Goal: Navigation & Orientation: Find specific page/section

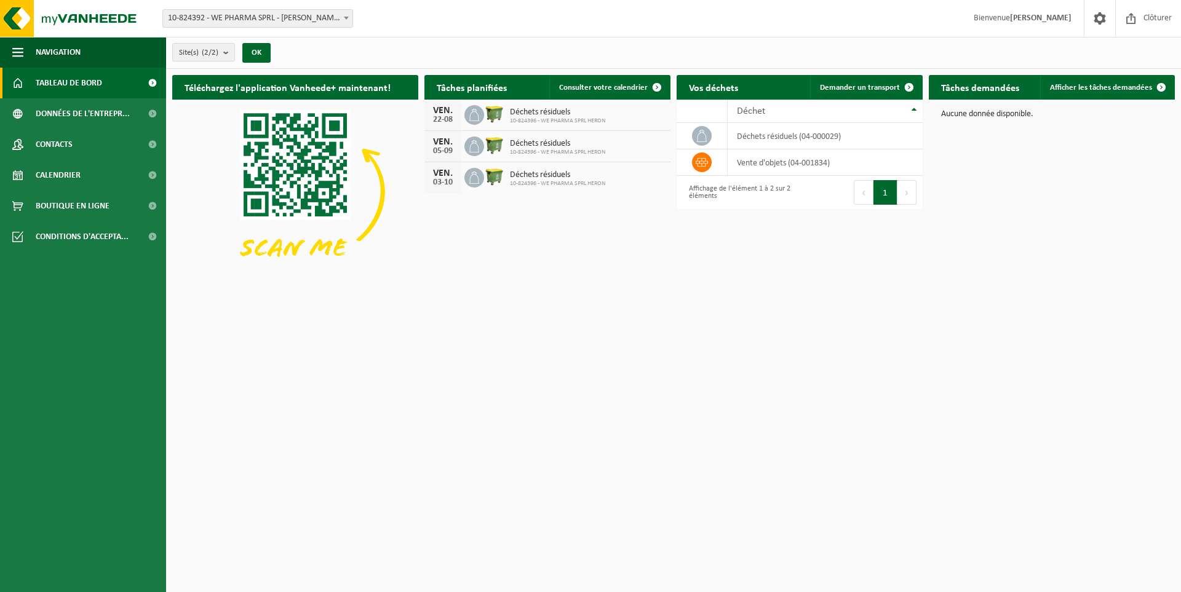
click at [508, 115] on div "Déchets résiduels 10-824396 - WE PHARMA SPRL HERON" at bounding box center [554, 115] width 101 height 19
click at [463, 115] on div "VEN. 22-08 Déchets résiduels 10-824396 - WE PHARMA SPRL HERON" at bounding box center [547, 115] width 246 height 31
click at [598, 89] on span "Consulter votre calendrier" at bounding box center [603, 88] width 89 height 8
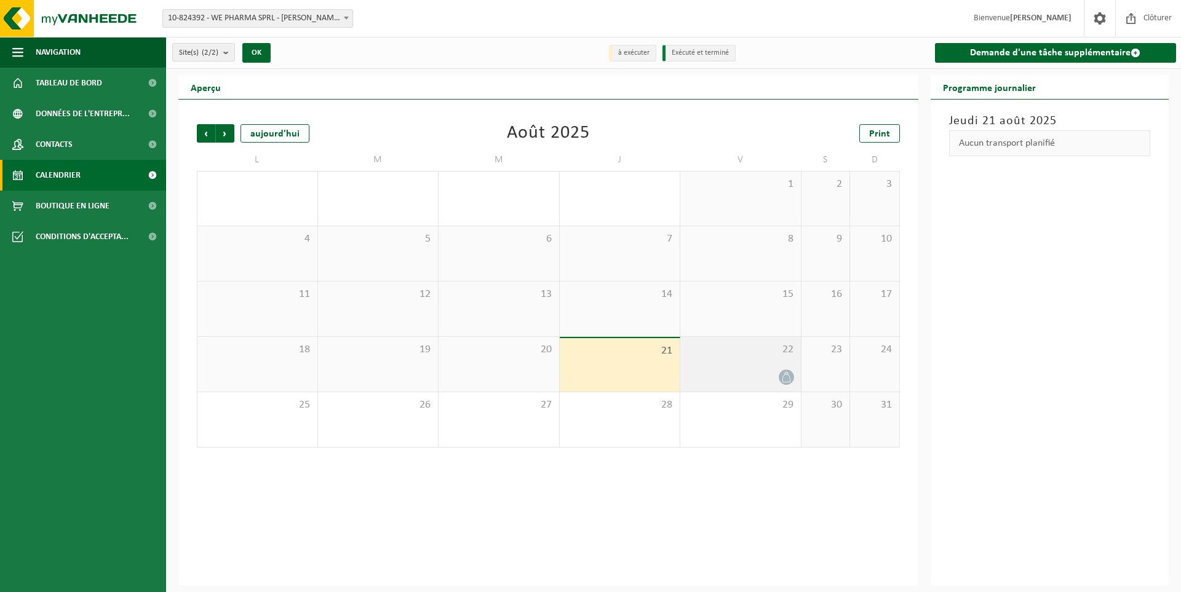
click at [788, 369] on div at bounding box center [786, 377] width 17 height 17
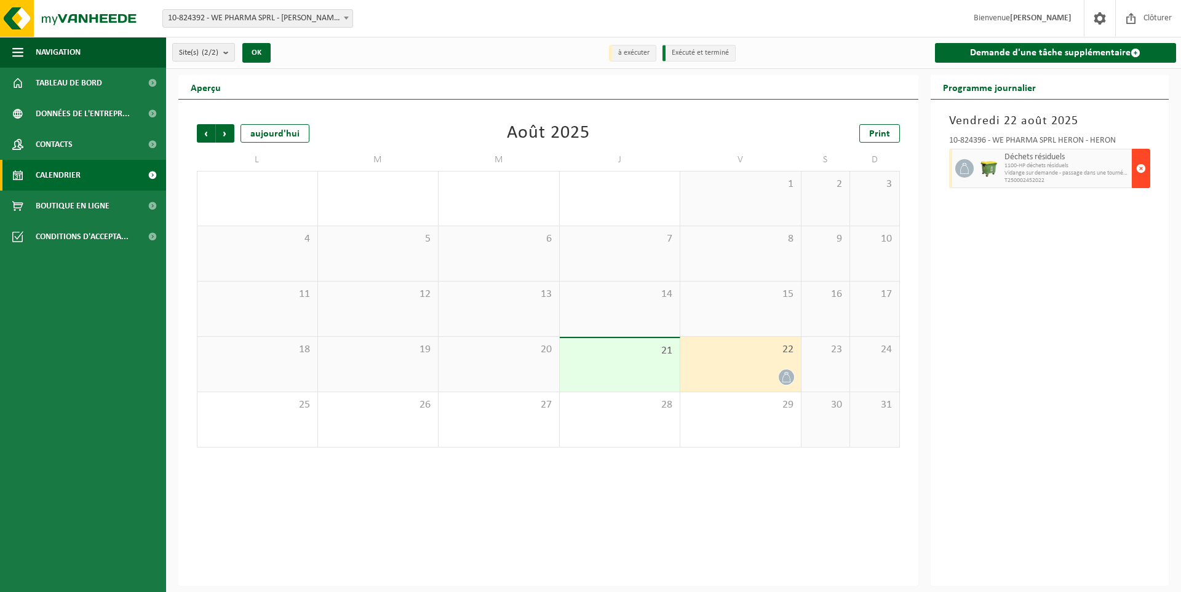
click at [1141, 173] on span "button" at bounding box center [1141, 168] width 10 height 25
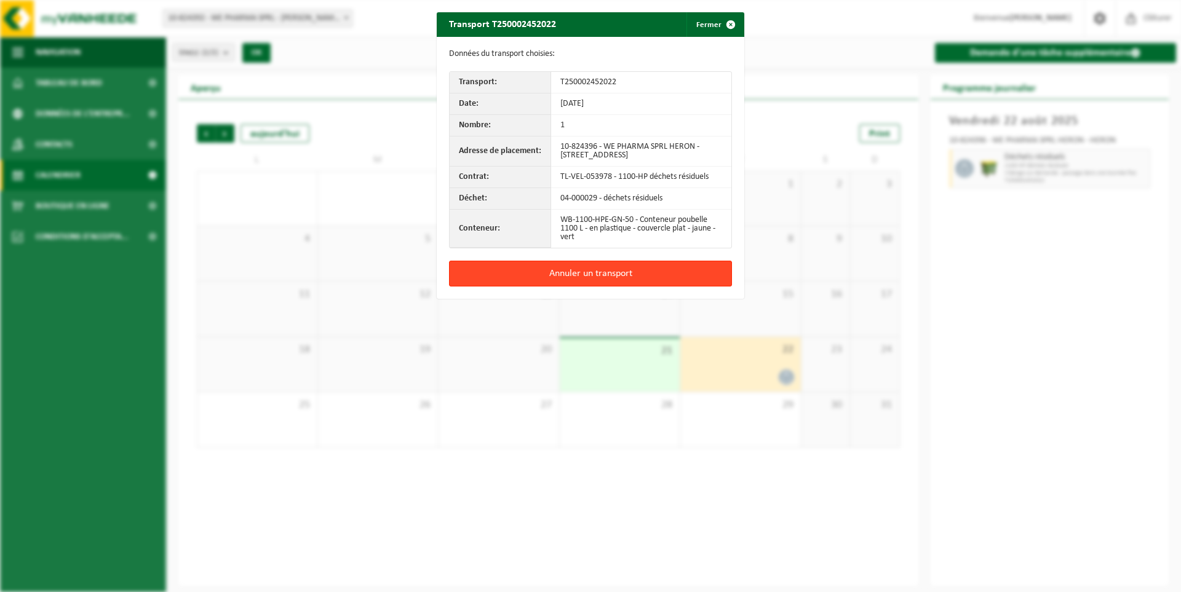
click at [584, 275] on button "Annuler un transport" at bounding box center [590, 274] width 283 height 26
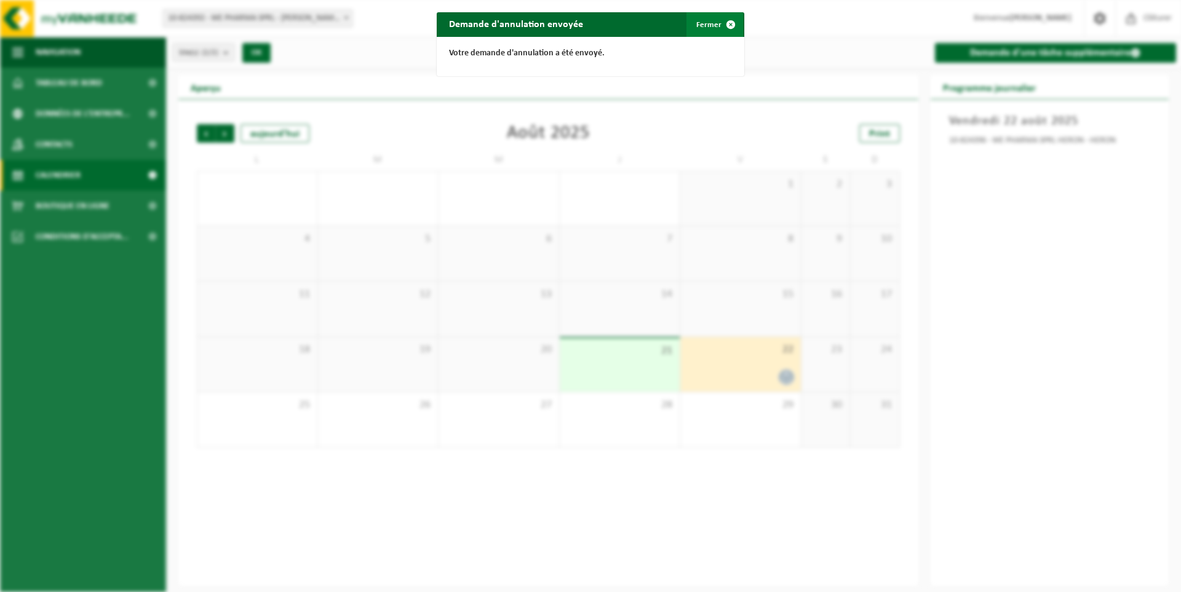
click at [707, 30] on button "Fermer" at bounding box center [714, 24] width 57 height 25
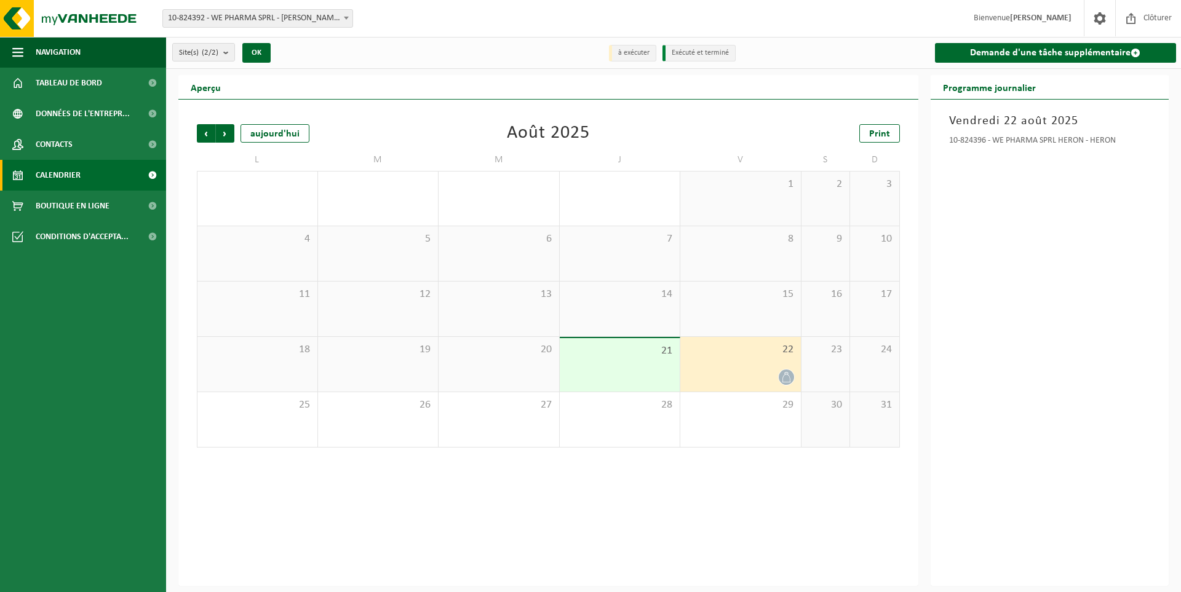
click at [783, 376] on icon at bounding box center [786, 377] width 8 height 10
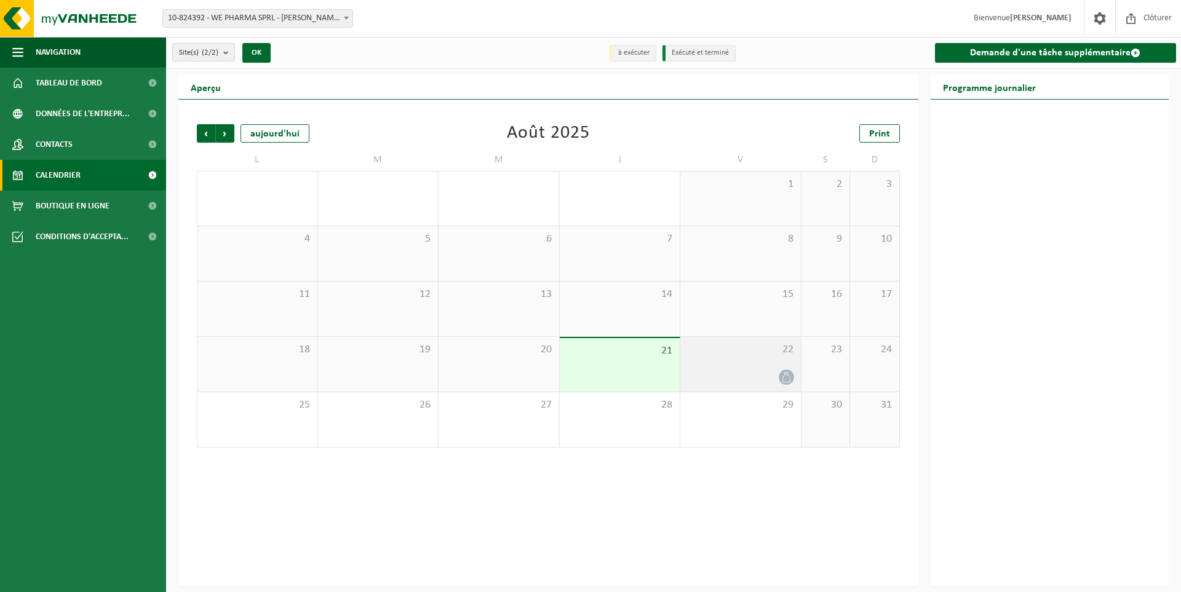
click at [782, 377] on icon at bounding box center [786, 377] width 10 height 10
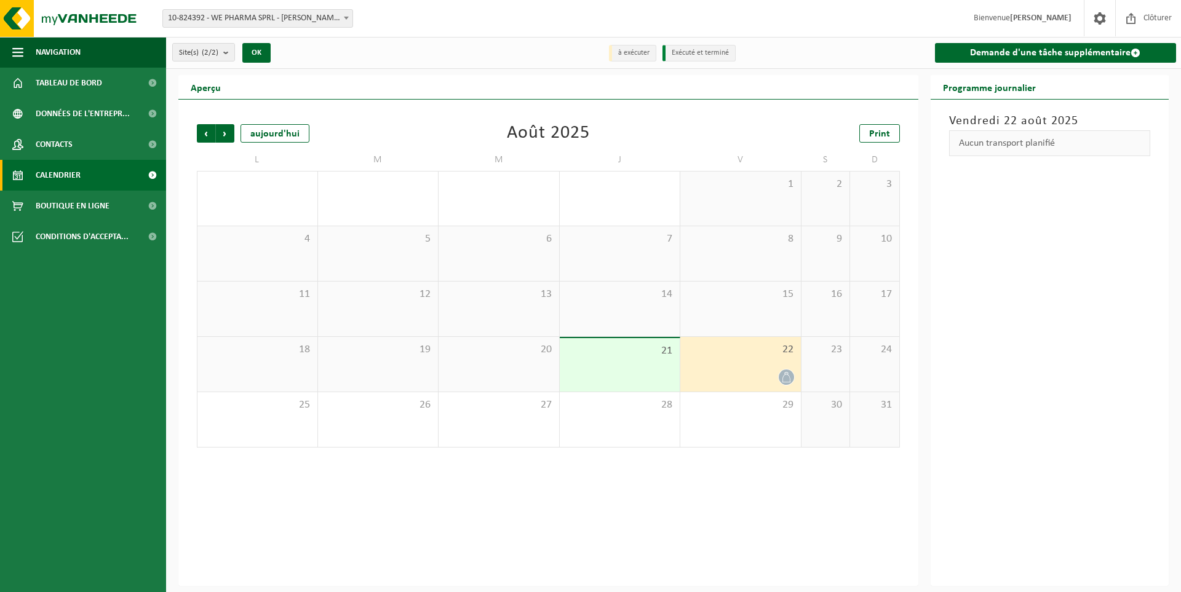
click at [782, 377] on icon at bounding box center [786, 377] width 10 height 10
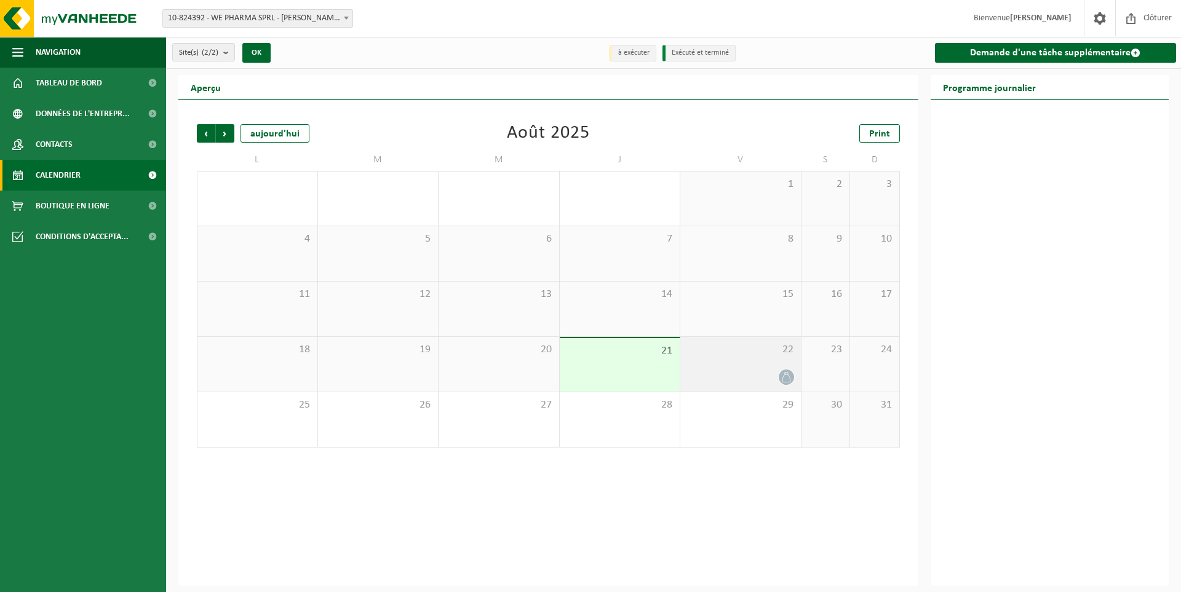
click at [782, 377] on icon at bounding box center [786, 377] width 10 height 10
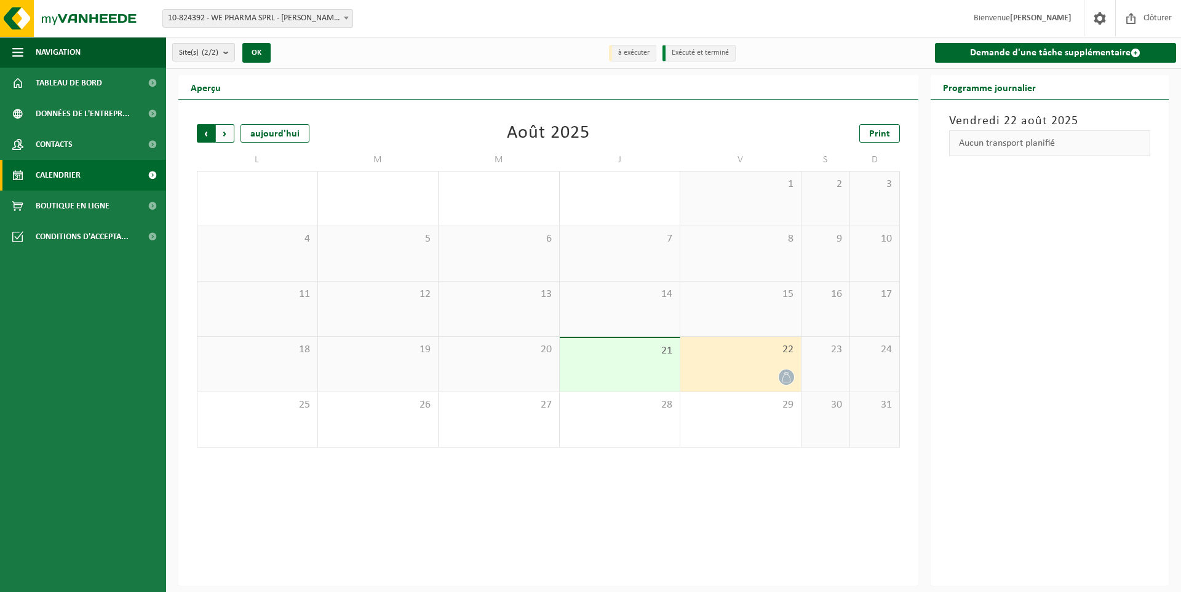
click at [225, 135] on span "Suivant" at bounding box center [225, 133] width 18 height 18
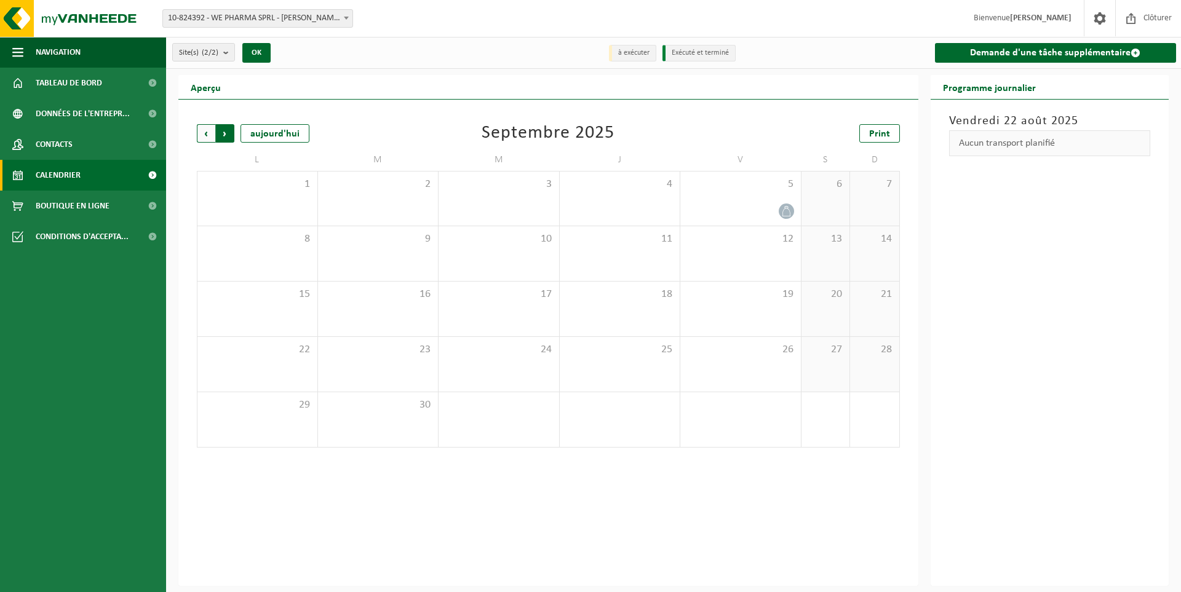
click at [207, 135] on span "Précédent" at bounding box center [206, 133] width 18 height 18
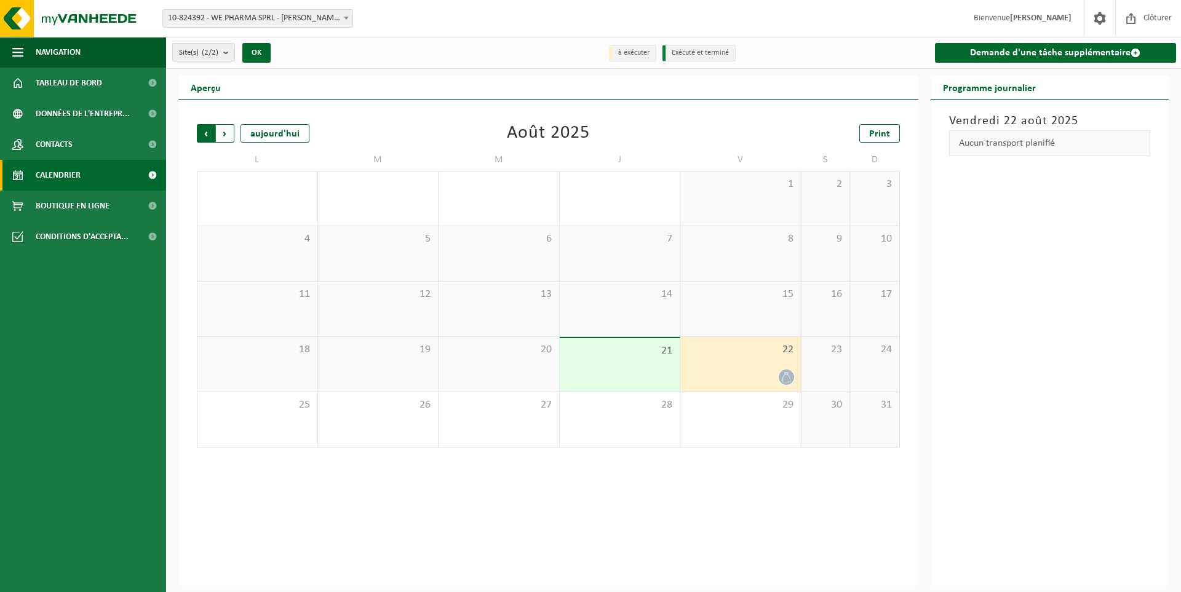
click at [224, 132] on span "Suivant" at bounding box center [225, 133] width 18 height 18
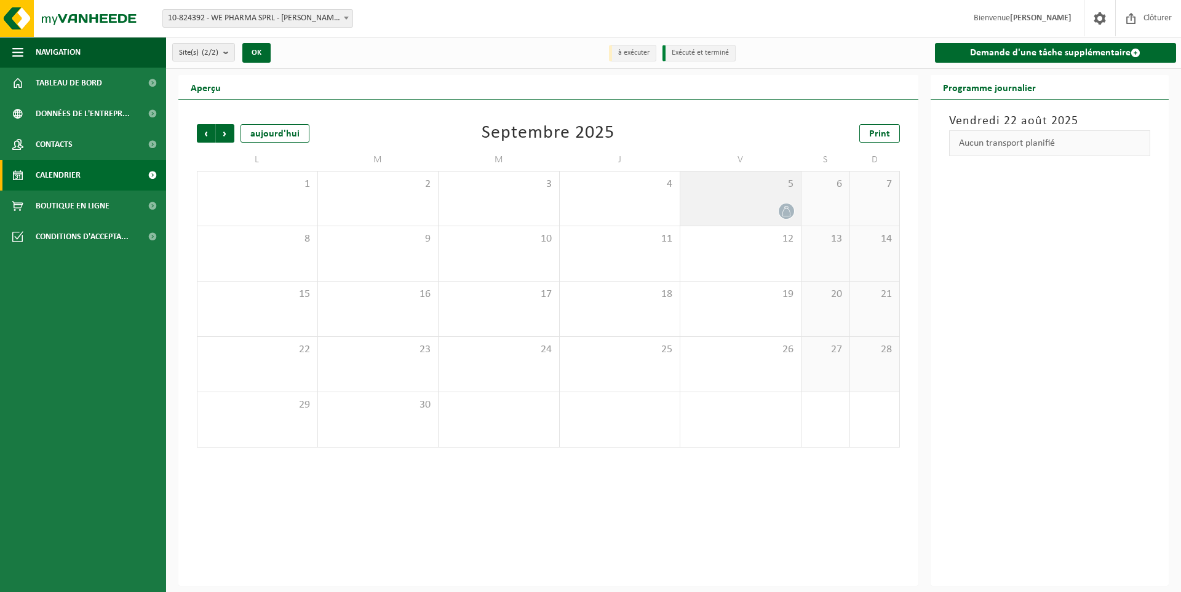
click at [784, 211] on icon at bounding box center [786, 211] width 10 height 10
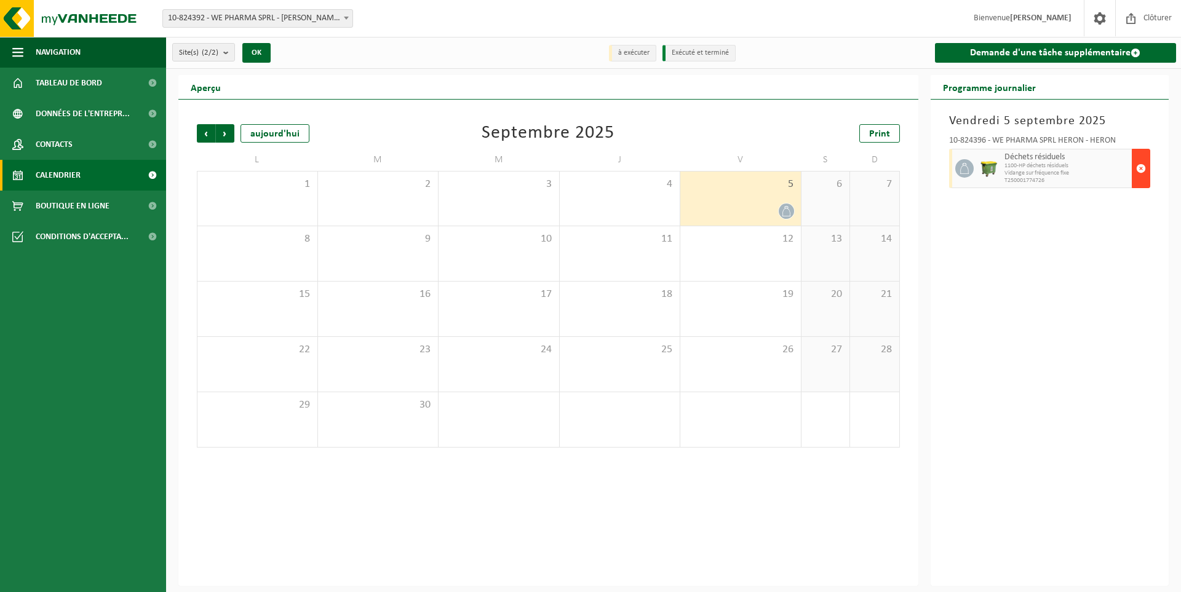
click at [1142, 169] on span "button" at bounding box center [1141, 168] width 10 height 25
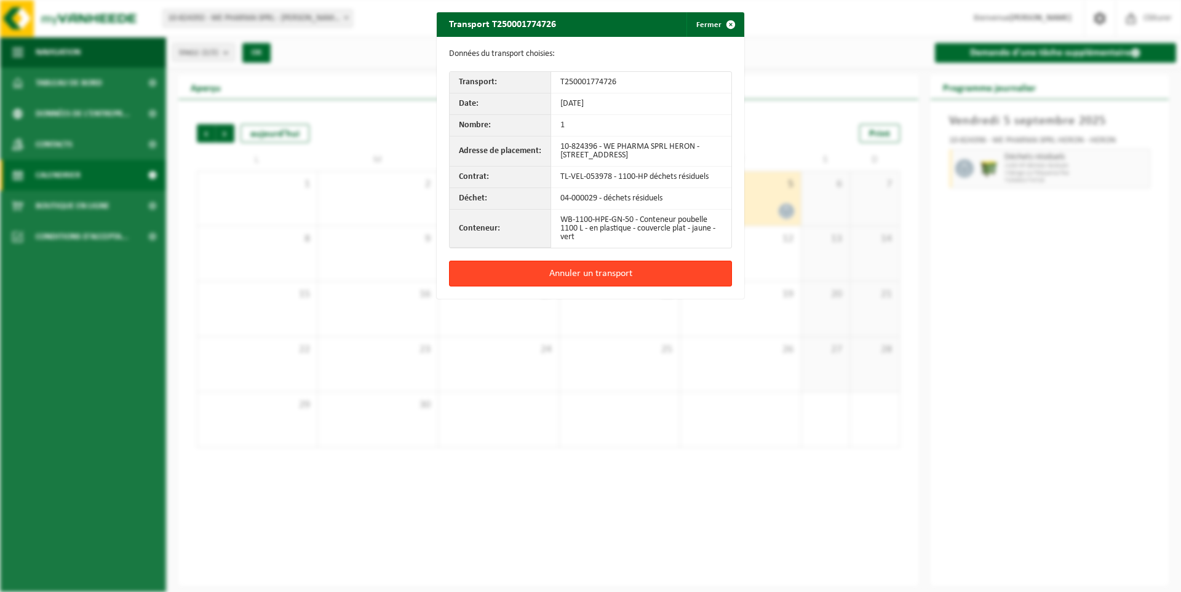
click at [646, 277] on button "Annuler un transport" at bounding box center [590, 274] width 283 height 26
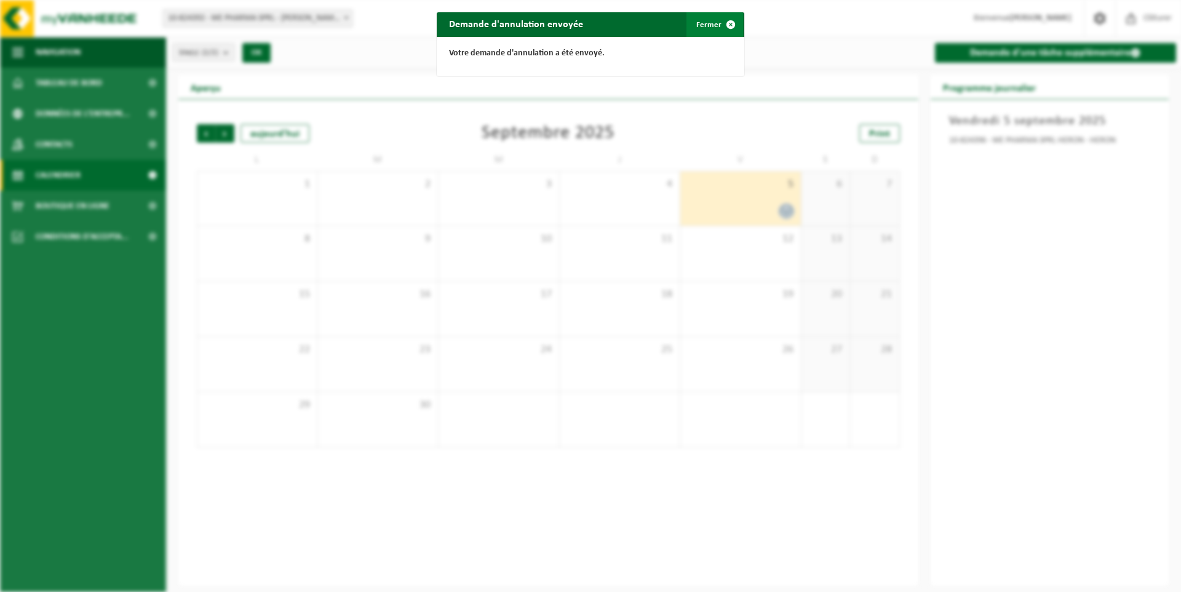
click at [705, 25] on button "Fermer" at bounding box center [714, 24] width 57 height 25
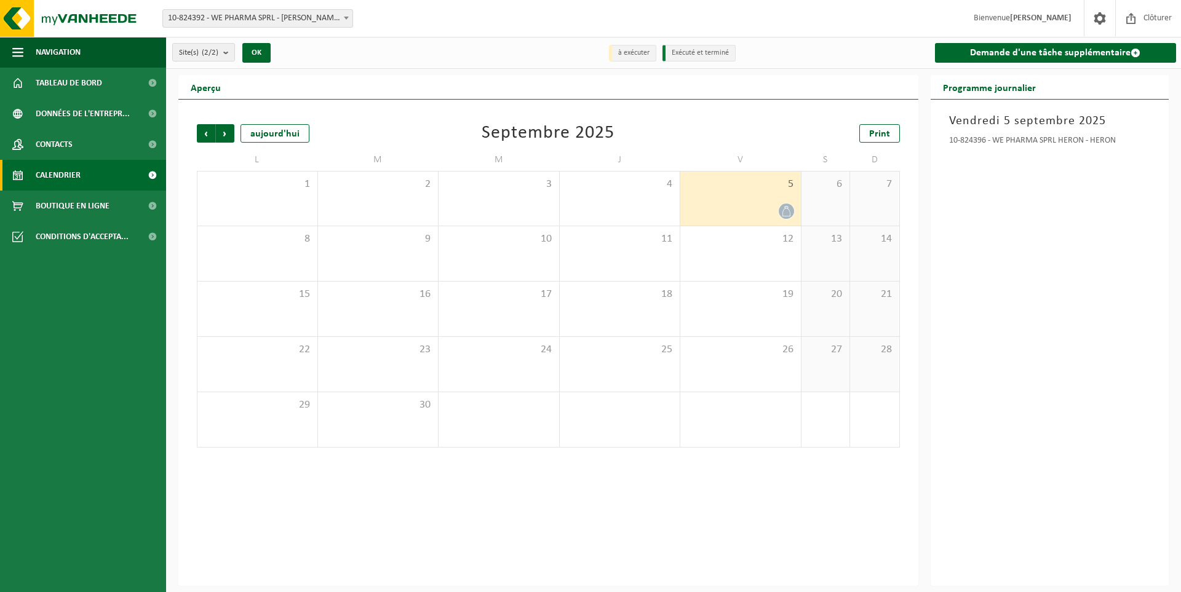
click at [753, 197] on div "5" at bounding box center [740, 199] width 121 height 54
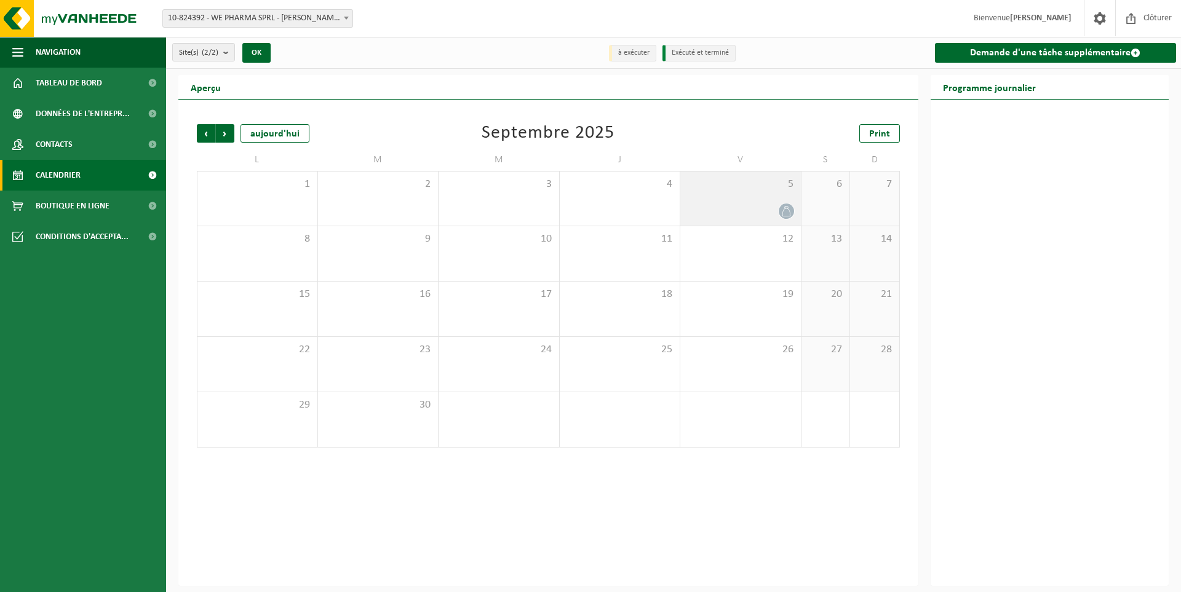
click at [758, 202] on div "5" at bounding box center [740, 199] width 121 height 54
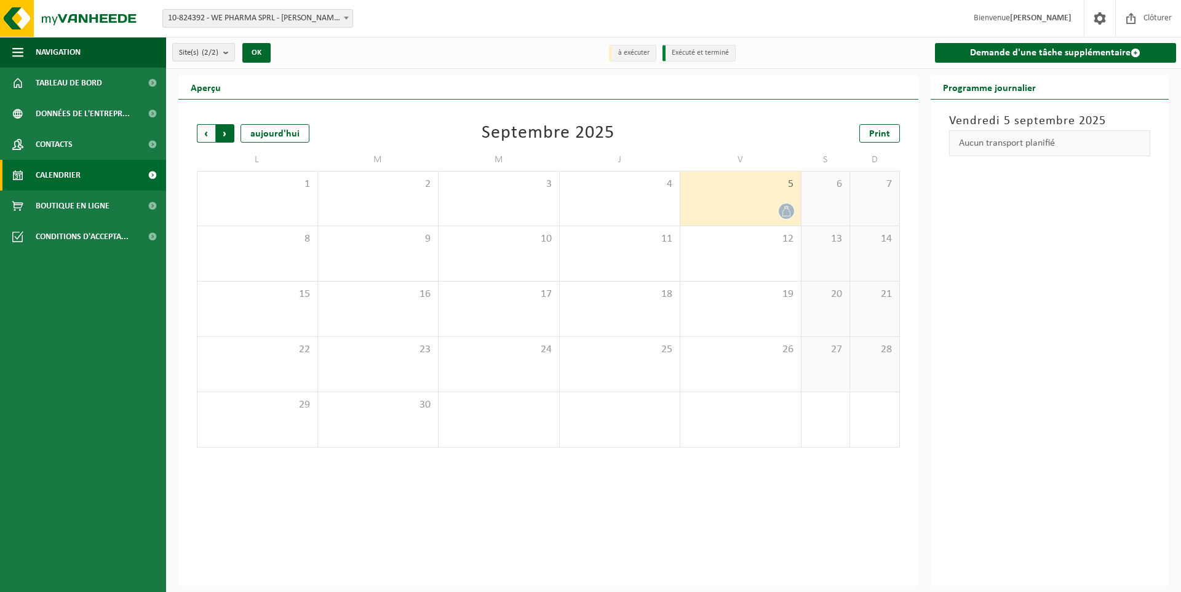
click at [208, 133] on span "Précédent" at bounding box center [206, 133] width 18 height 18
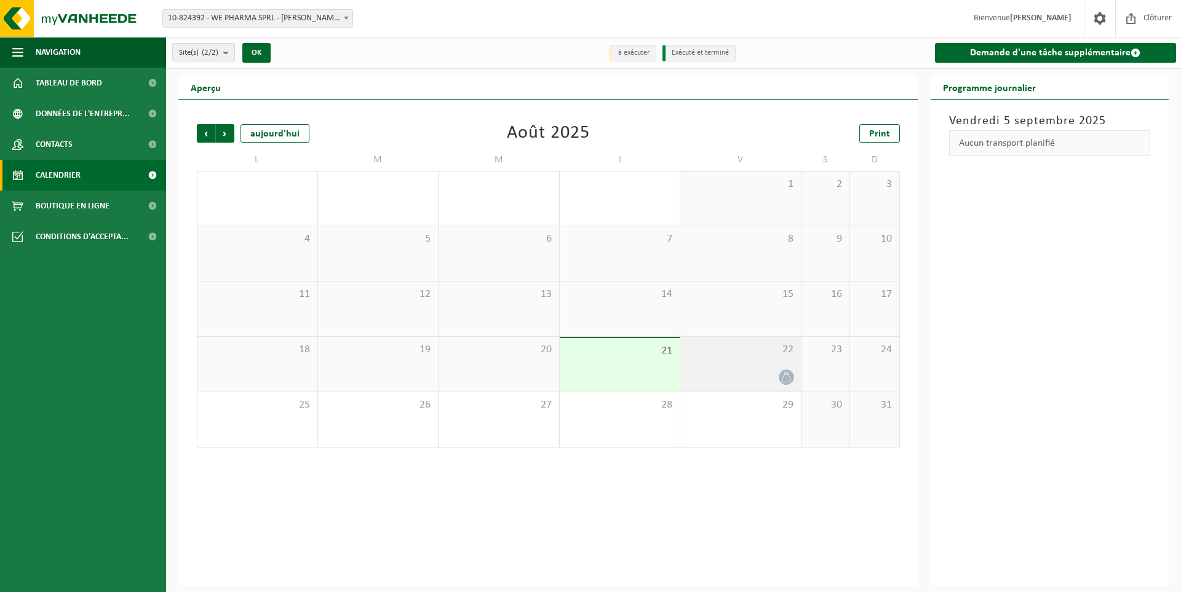
click at [781, 382] on span at bounding box center [785, 377] width 15 height 15
click at [227, 133] on span "Suivant" at bounding box center [225, 133] width 18 height 18
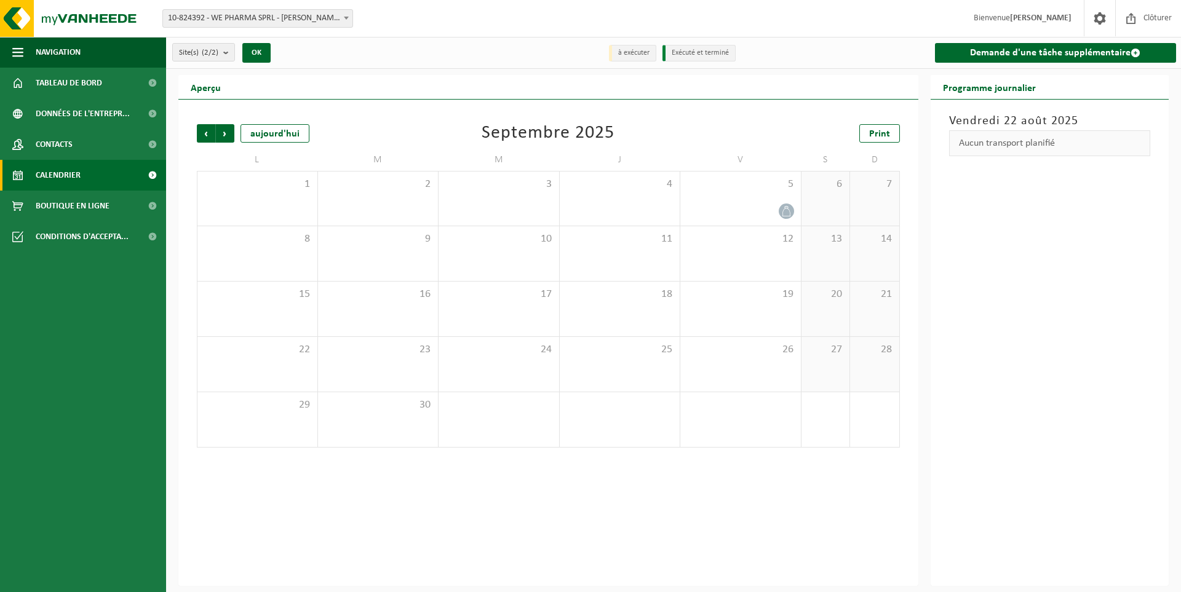
click at [227, 133] on span "Suivant" at bounding box center [225, 133] width 18 height 18
click at [222, 132] on span "Suivant" at bounding box center [225, 133] width 18 height 18
click at [210, 135] on span "Précédent" at bounding box center [206, 133] width 18 height 18
click at [84, 210] on span "Boutique en ligne" at bounding box center [73, 206] width 74 height 31
